Goal: Transaction & Acquisition: Obtain resource

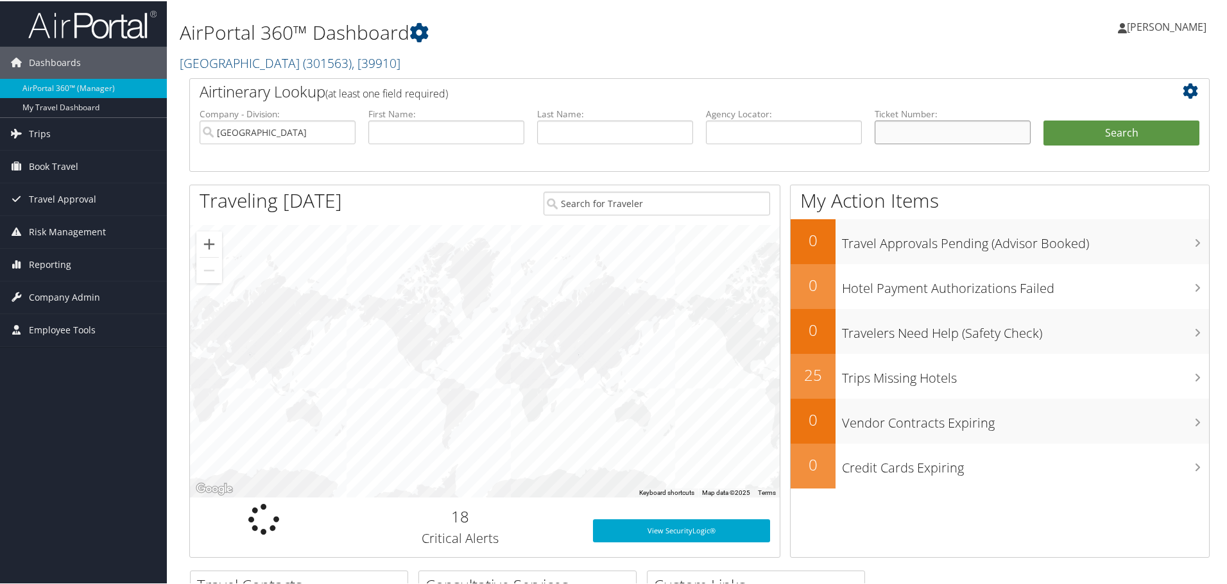
click at [926, 133] on input "text" at bounding box center [952, 131] width 156 height 24
paste input "0017309179241"
type input "0017309179241"
click at [1128, 122] on button "Search" at bounding box center [1121, 132] width 156 height 26
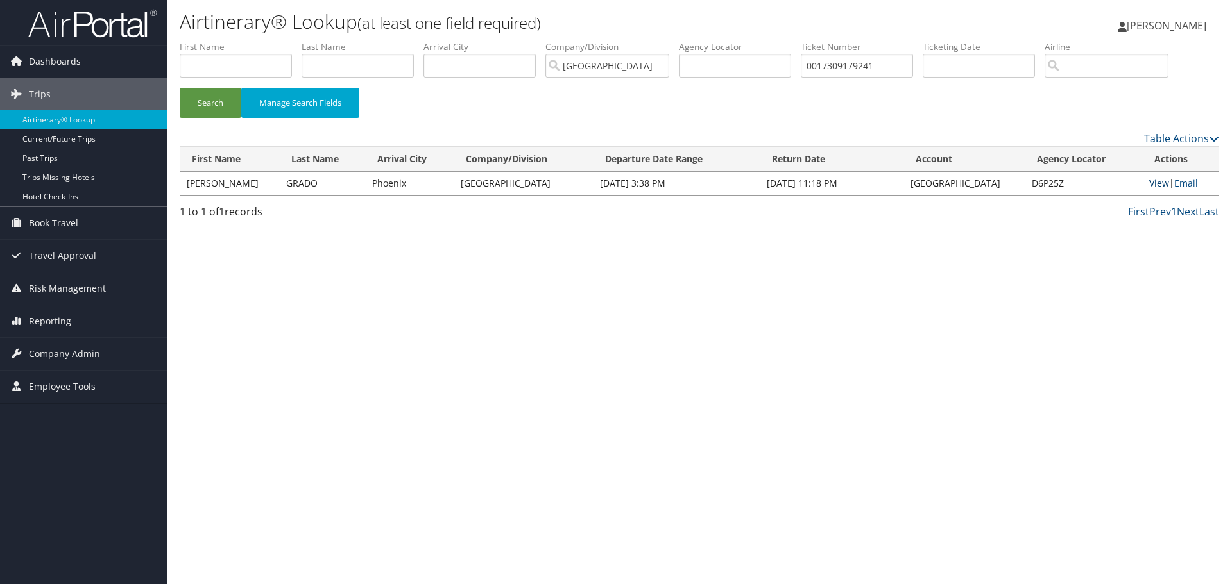
click at [1149, 185] on link "View" at bounding box center [1159, 183] width 20 height 12
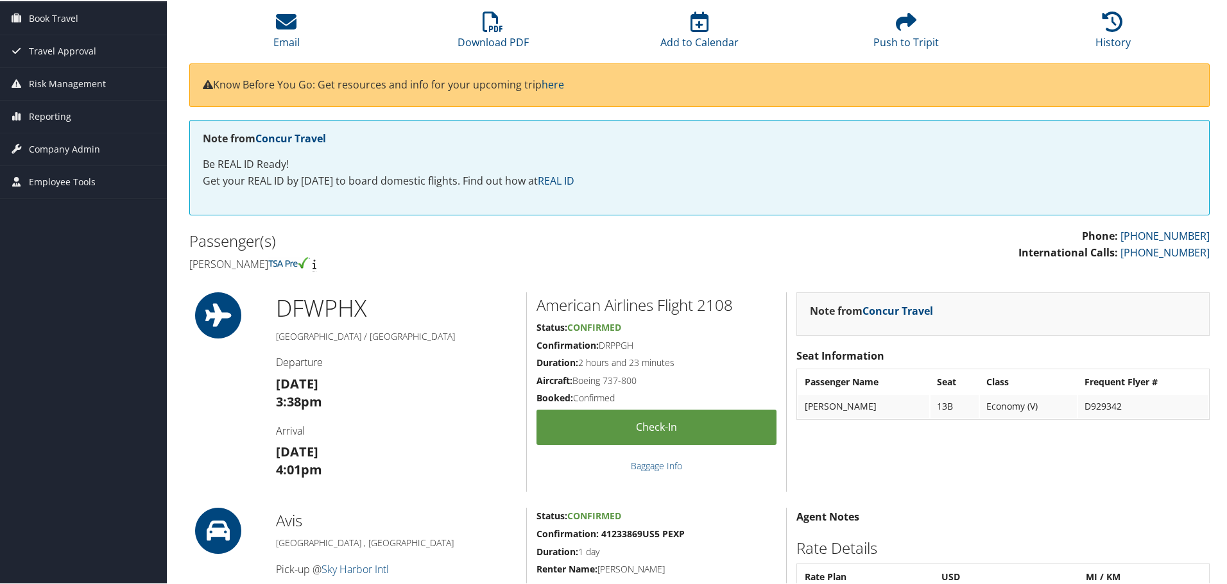
scroll to position [56, 0]
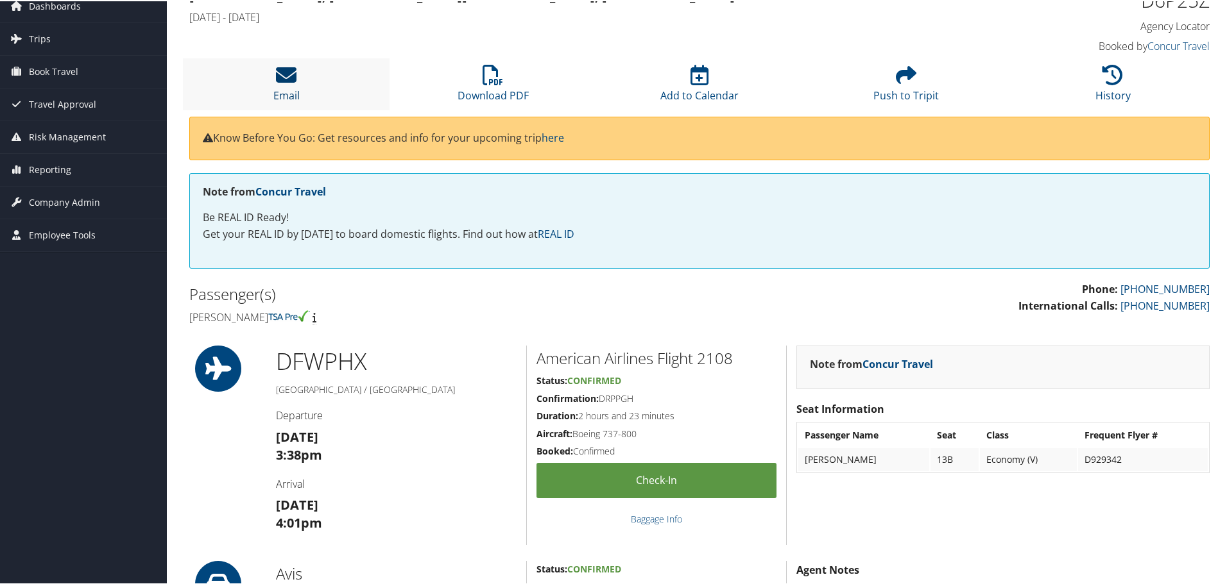
click at [278, 82] on icon at bounding box center [286, 74] width 21 height 21
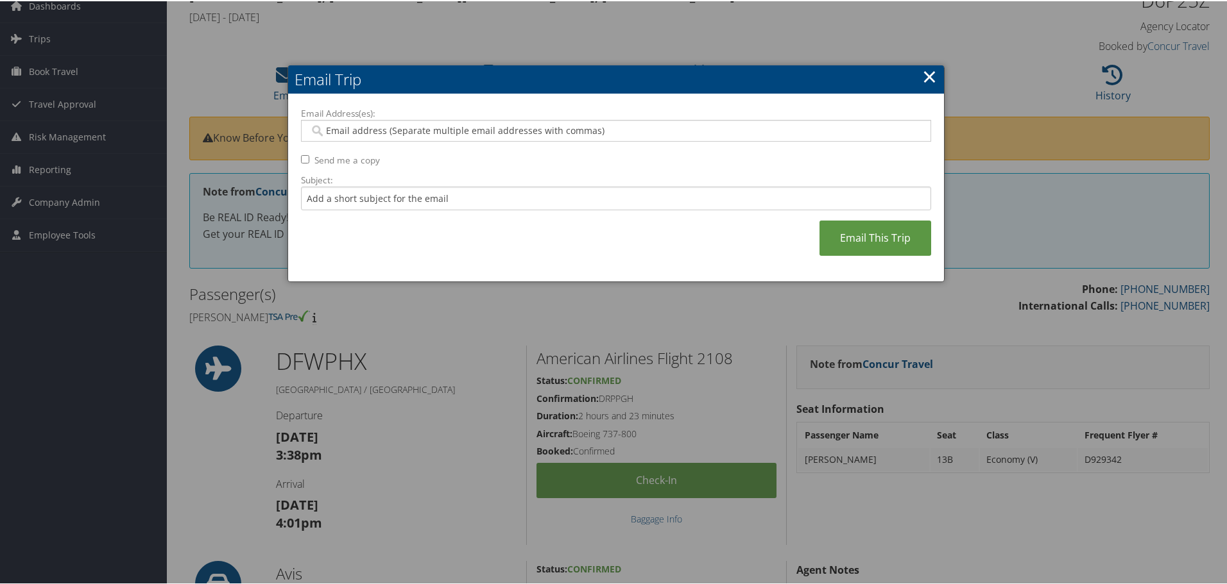
click at [349, 123] on input "Email Address(es):" at bounding box center [615, 129] width 613 height 13
type input "b"
type input "v"
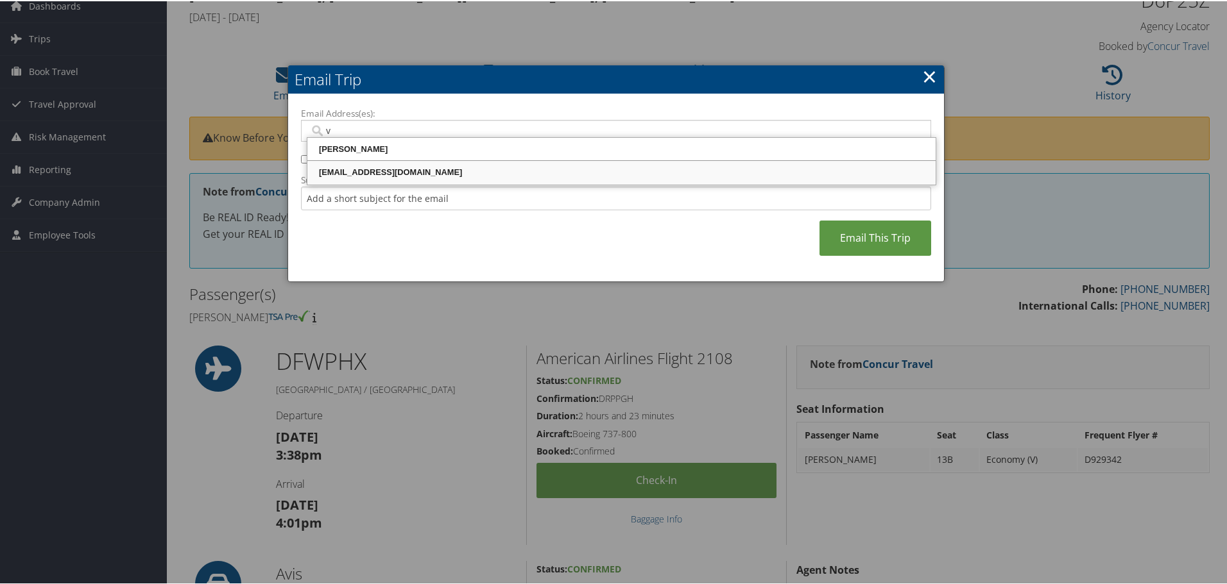
click at [379, 169] on div "vbodda@riministreet.com" at bounding box center [621, 171] width 624 height 13
type input "vbodda@riministreet.com"
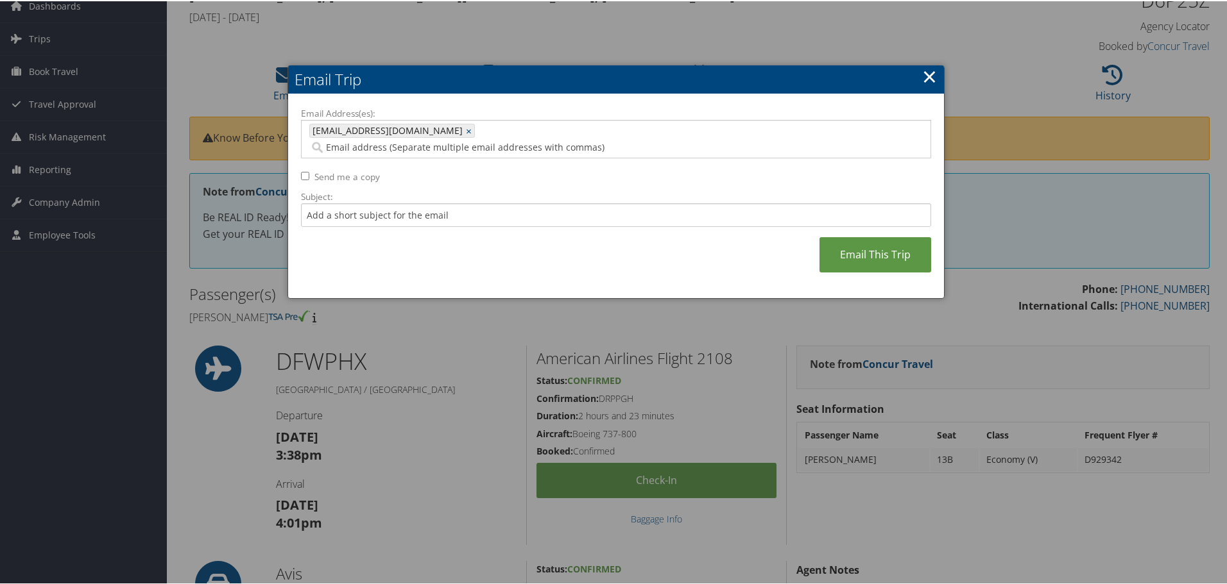
click at [348, 169] on label "Send me a copy" at bounding box center [346, 175] width 65 height 13
click at [309, 171] on input "Send me a copy" at bounding box center [305, 175] width 8 height 8
checkbox input "true"
click at [870, 236] on link "Email This Trip" at bounding box center [875, 253] width 112 height 35
